Goal: Check status: Check status

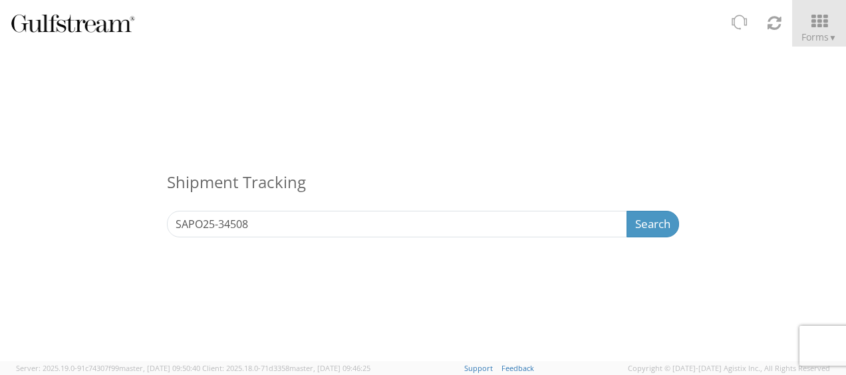
click at [641, 222] on button "Search" at bounding box center [653, 224] width 53 height 27
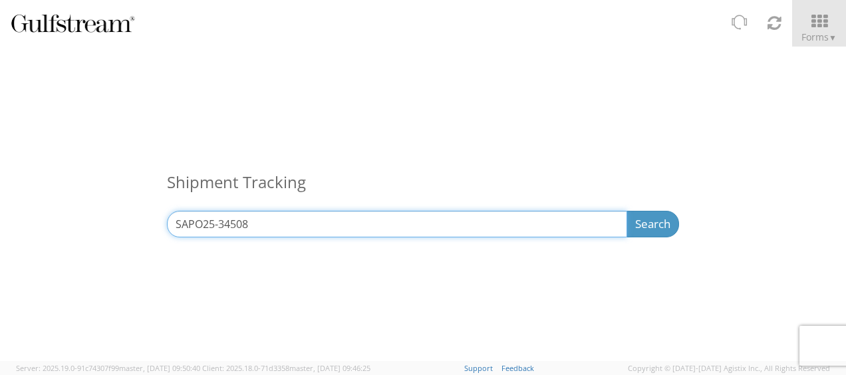
click at [600, 227] on input "SAPO25-34508" at bounding box center [397, 224] width 460 height 27
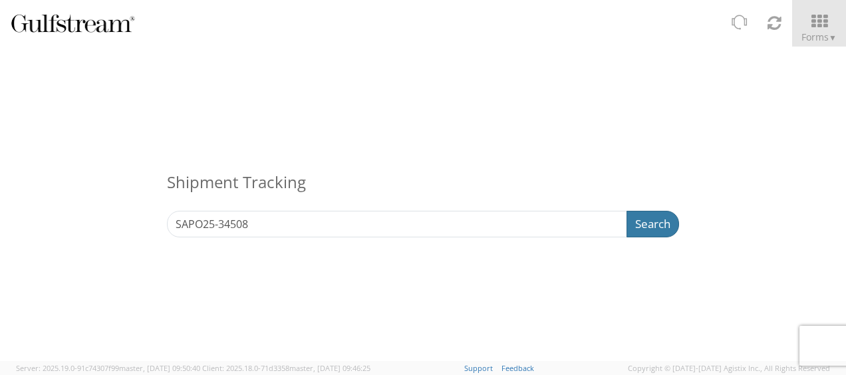
click at [649, 230] on button "Search" at bounding box center [653, 224] width 53 height 27
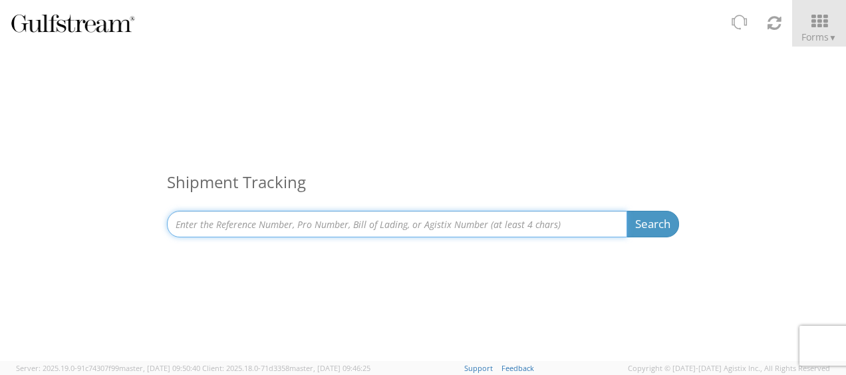
click at [419, 219] on input at bounding box center [397, 224] width 460 height 27
paste input "SAPO25-34508"
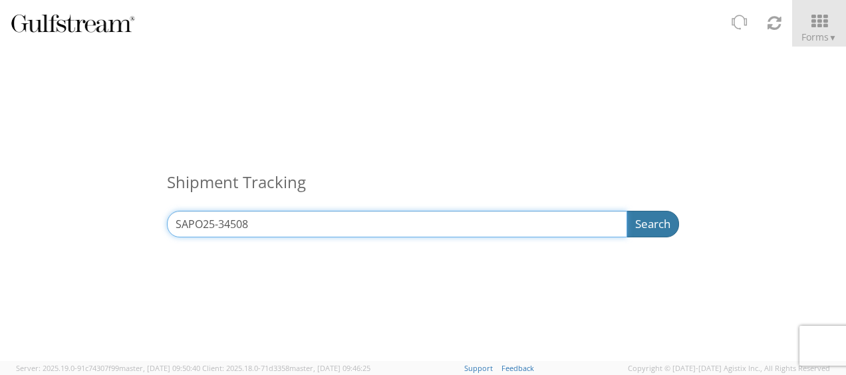
type input "SAPO25-34508"
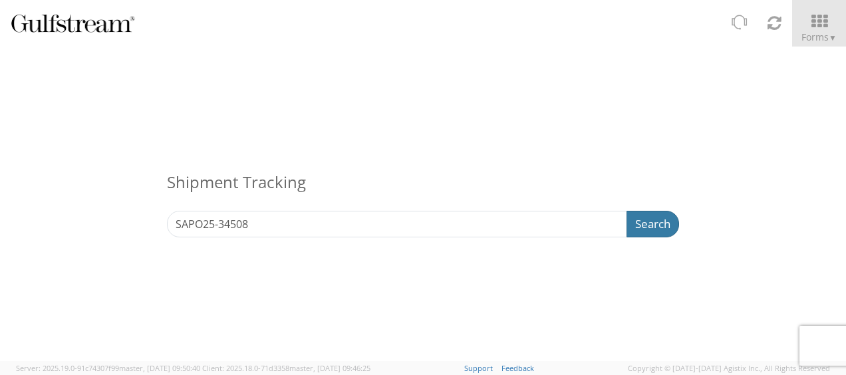
click at [644, 224] on button "Search" at bounding box center [653, 224] width 53 height 27
